Goal: Information Seeking & Learning: Learn about a topic

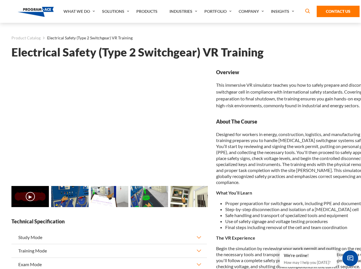
click at [80, 11] on link "What We Do" at bounding box center [80, 11] width 39 height 23
click at [116, 11] on link "Solutions" at bounding box center [116, 11] width 34 height 23
click at [184, 11] on link "Industries" at bounding box center [183, 11] width 35 height 23
click at [252, 11] on link "Company" at bounding box center [252, 11] width 32 height 23
click at [283, 11] on link "Insights" at bounding box center [283, 11] width 30 height 23
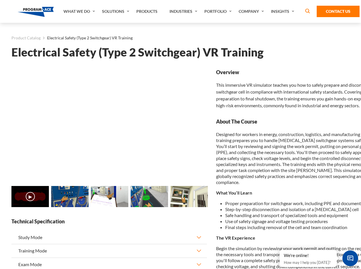
click at [0, 203] on main "Product Catalog Electrical Safety (Type 2 Switchgear) VR Training Electrical Sa…" at bounding box center [180, 252] width 361 height 458
